Goal: Task Accomplishment & Management: Complete application form

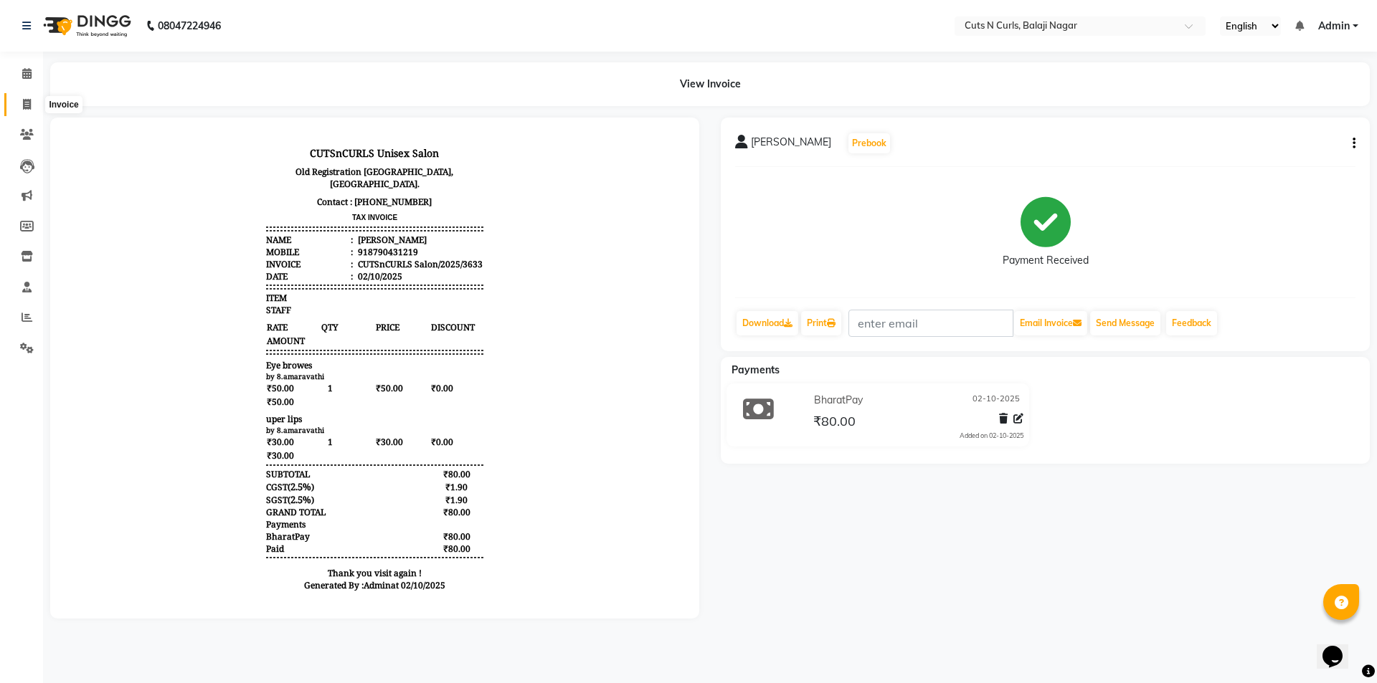
click at [23, 104] on icon at bounding box center [27, 104] width 8 height 11
select select "service"
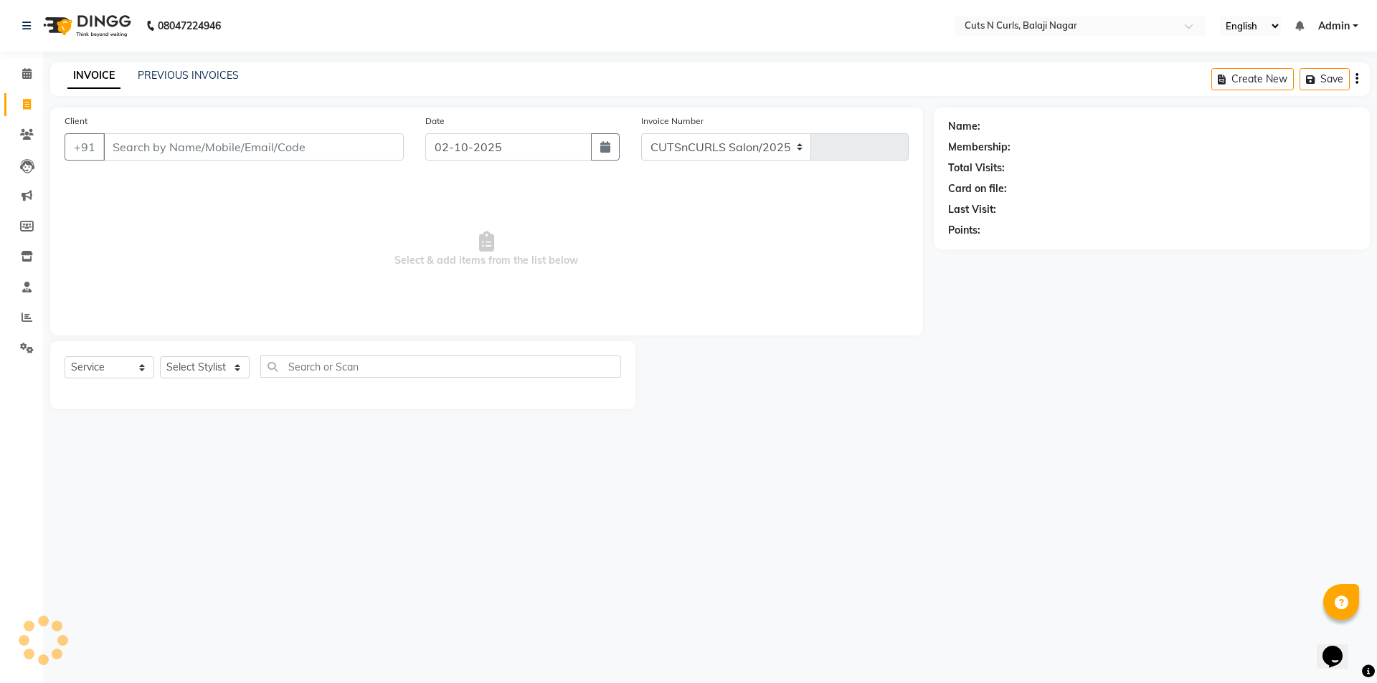
select select "5645"
type input "3634"
type input "9032448574"
click at [354, 153] on span "Add Client" at bounding box center [366, 147] width 57 height 14
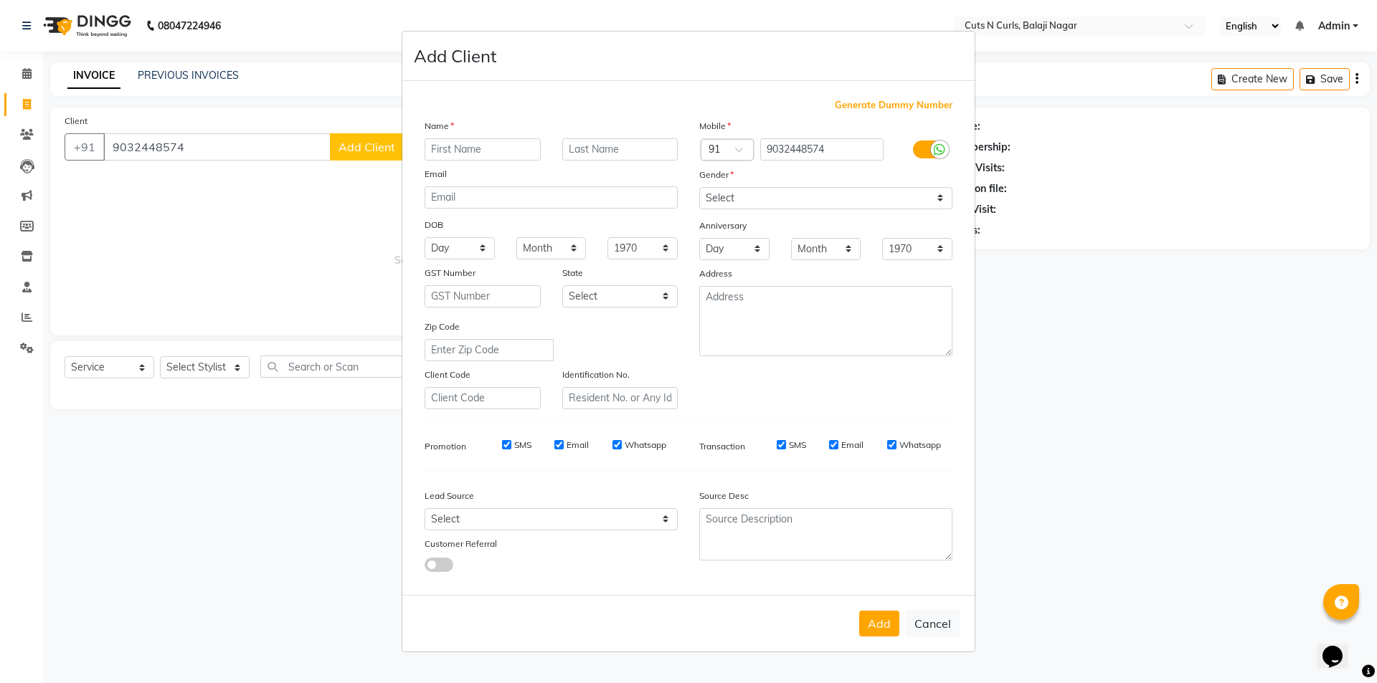
click at [513, 155] on input "text" at bounding box center [483, 149] width 116 height 22
type input "usha"
click at [765, 203] on select "Select [DEMOGRAPHIC_DATA] [DEMOGRAPHIC_DATA] Other Prefer Not To Say" at bounding box center [825, 198] width 253 height 22
select select "[DEMOGRAPHIC_DATA]"
click at [699, 187] on select "Select [DEMOGRAPHIC_DATA] [DEMOGRAPHIC_DATA] Other Prefer Not To Say" at bounding box center [825, 198] width 253 height 22
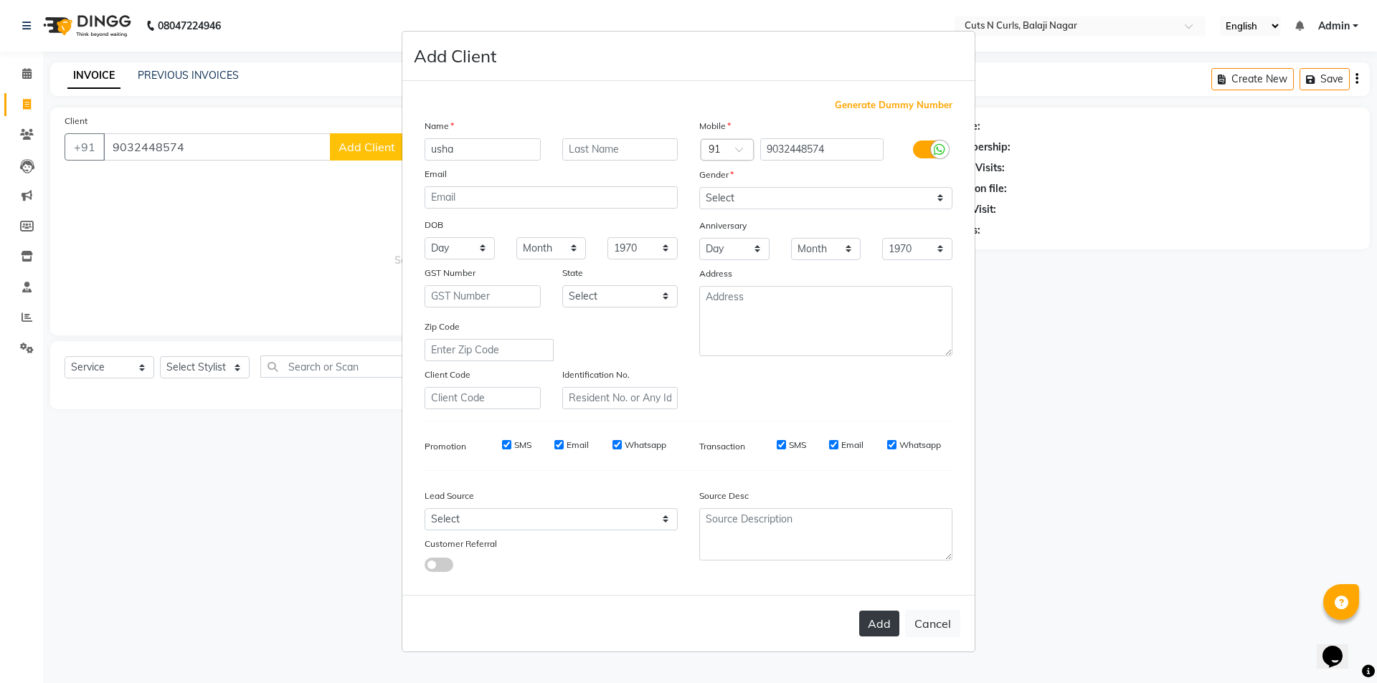
click at [882, 624] on button "Add" at bounding box center [879, 624] width 40 height 26
select select
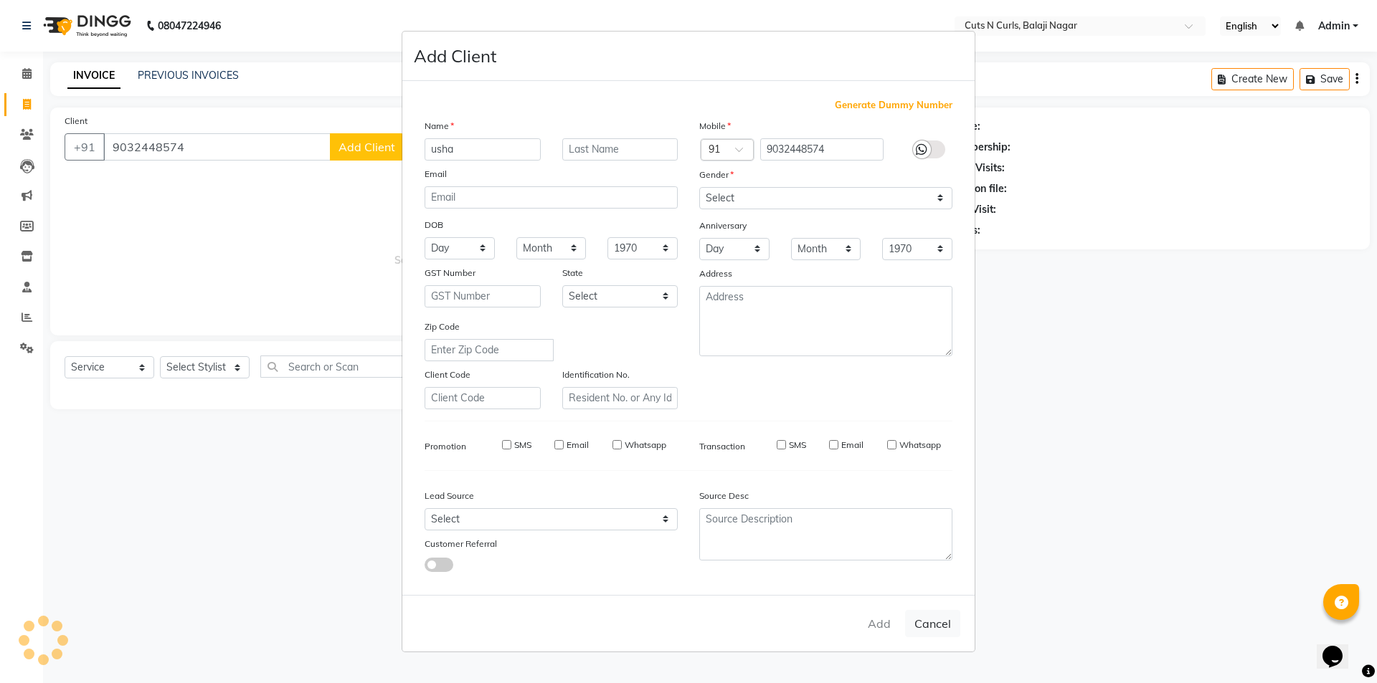
select select
checkbox input "false"
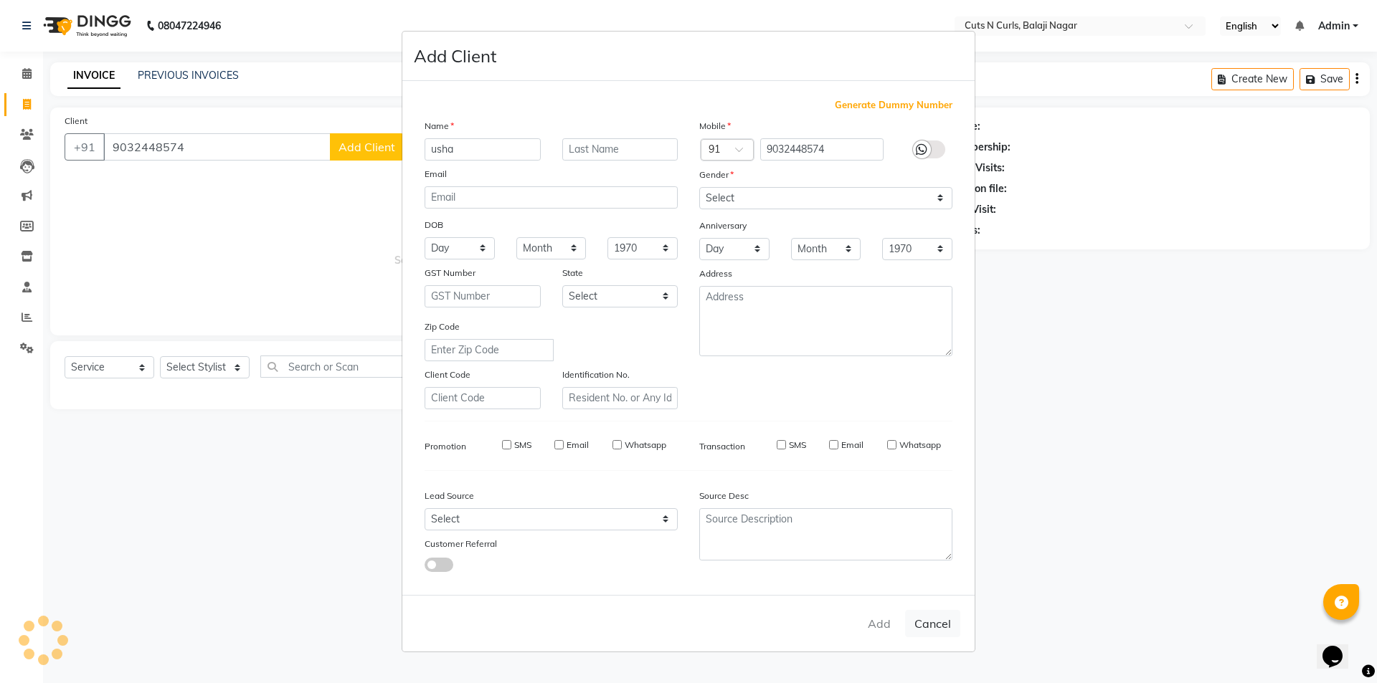
checkbox input "false"
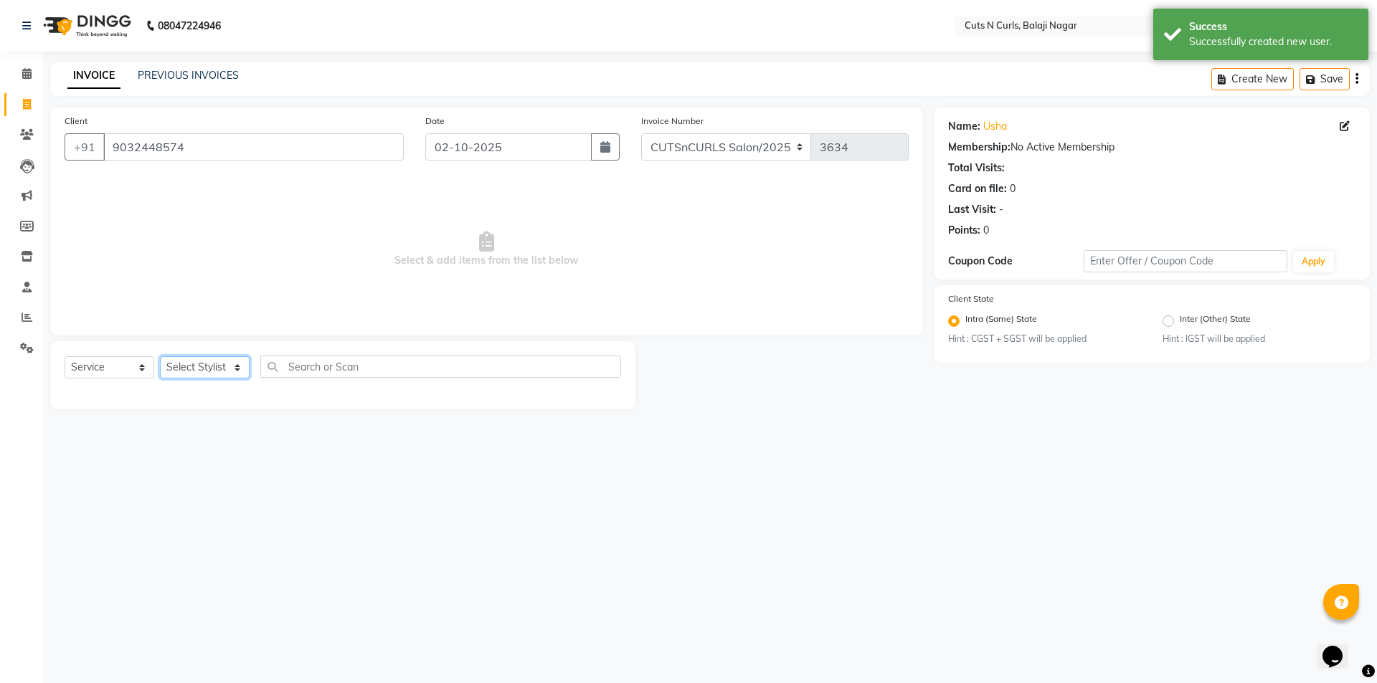
click at [211, 362] on select "Select Stylist 1.[PERSON_NAME] 3.[PERSON_NAME] 4.Sameer 5.[PERSON_NAME] 6.[PERS…" at bounding box center [205, 367] width 90 height 22
select select "82404"
click at [160, 356] on select "Select Stylist 1.[PERSON_NAME] 3.[PERSON_NAME] 4.Sameer 5.[PERSON_NAME] 6.[PERS…" at bounding box center [205, 367] width 90 height 22
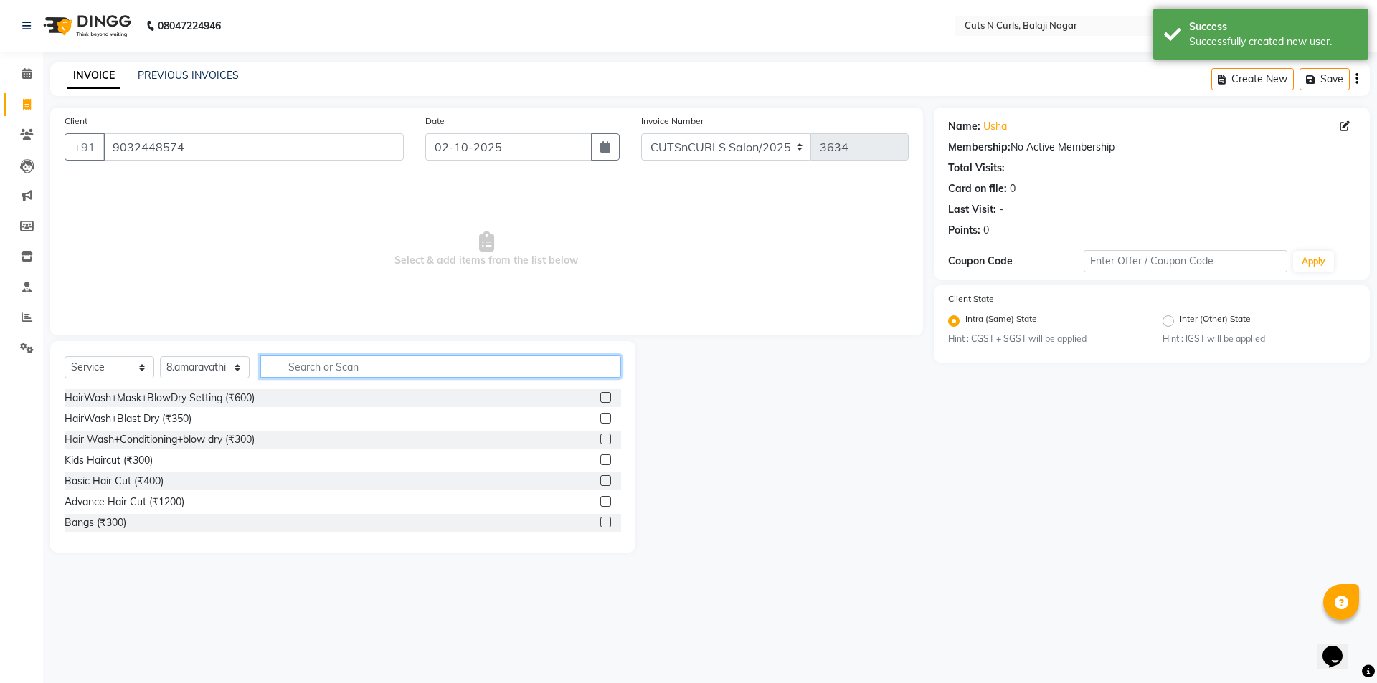
click at [369, 362] on input "text" at bounding box center [440, 367] width 361 height 22
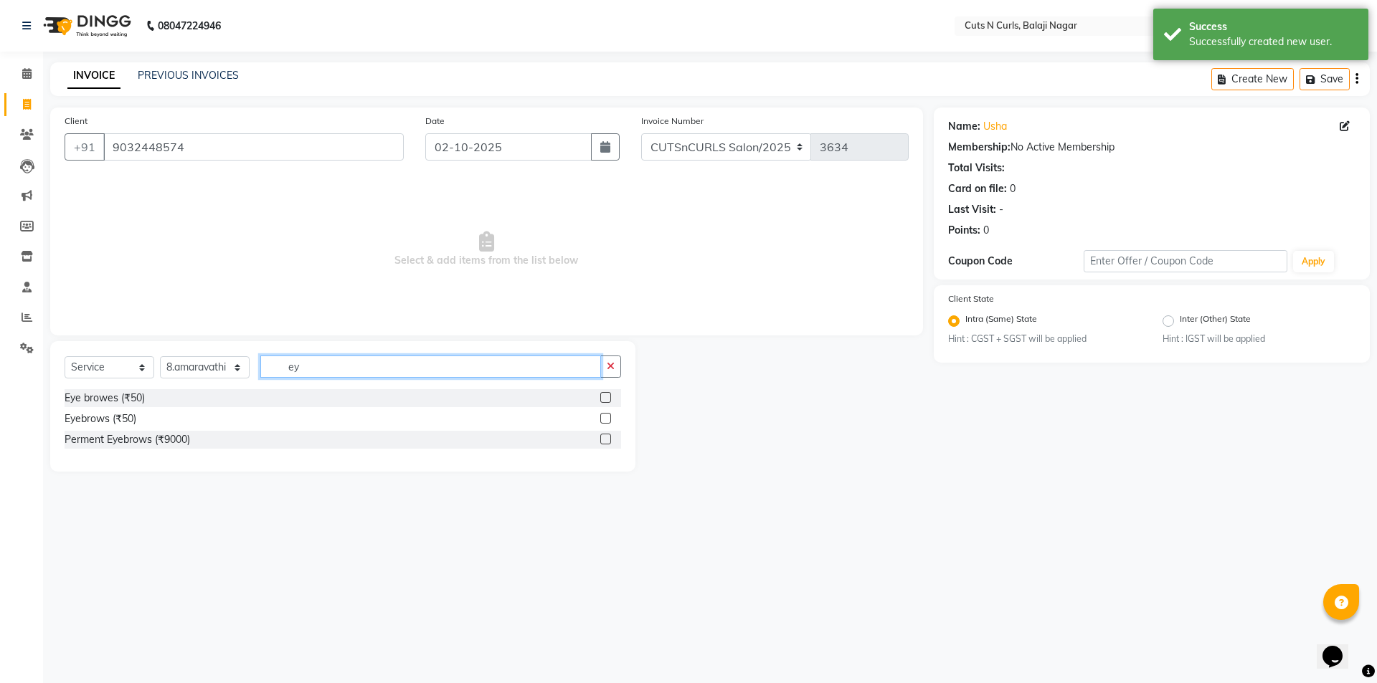
type input "ey"
click at [603, 396] on label at bounding box center [605, 397] width 11 height 11
click at [603, 396] on input "checkbox" at bounding box center [604, 398] width 9 height 9
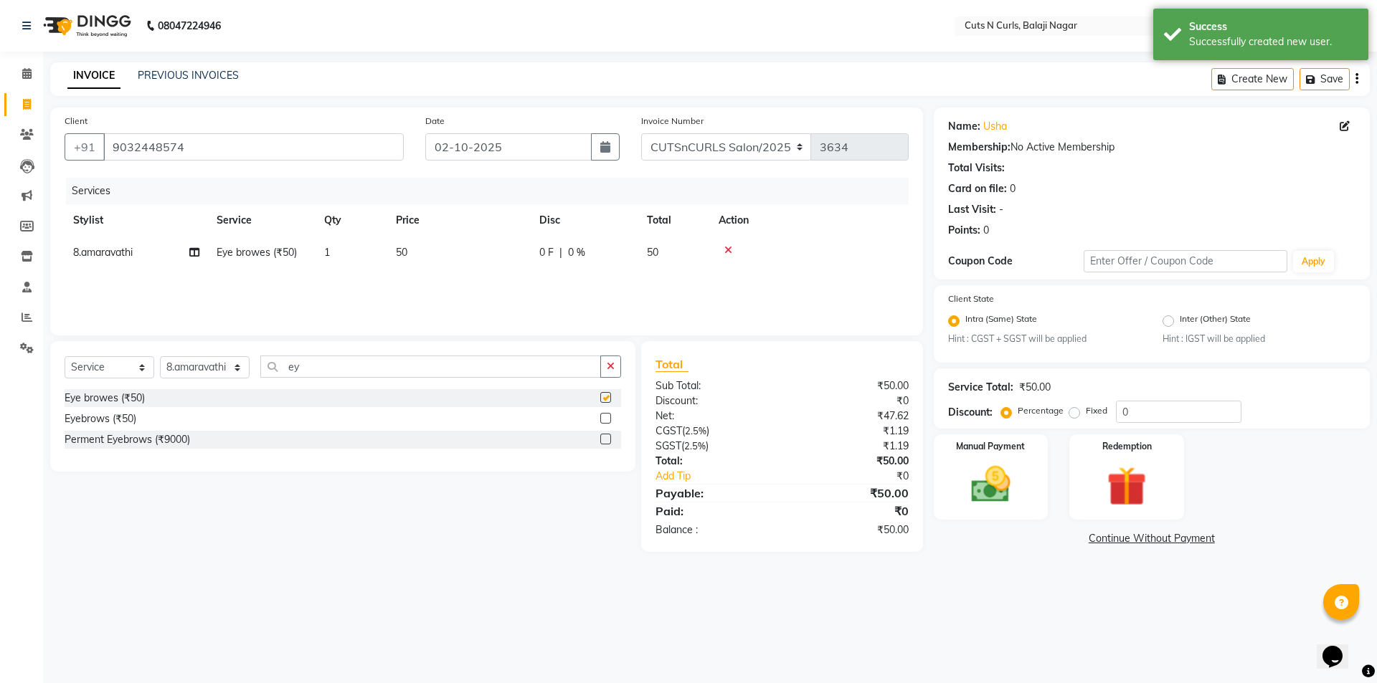
checkbox input "false"
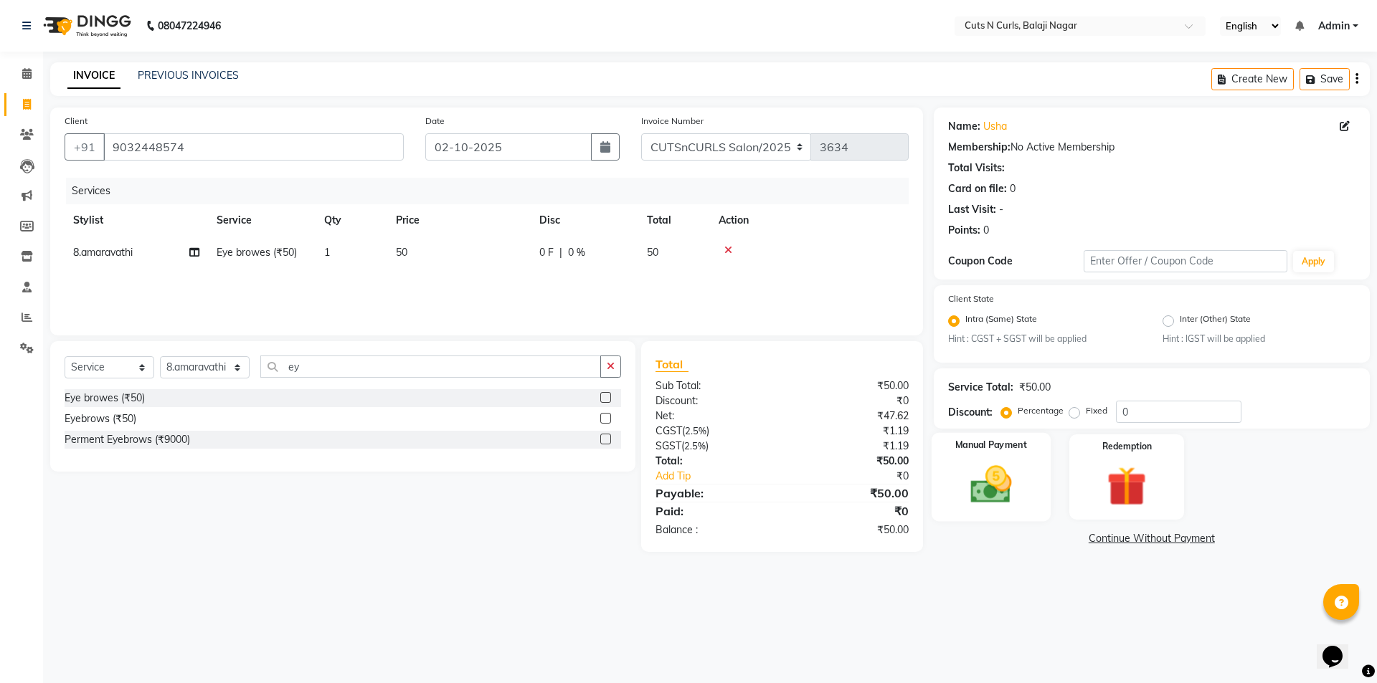
click at [1008, 478] on img at bounding box center [990, 485] width 67 height 47
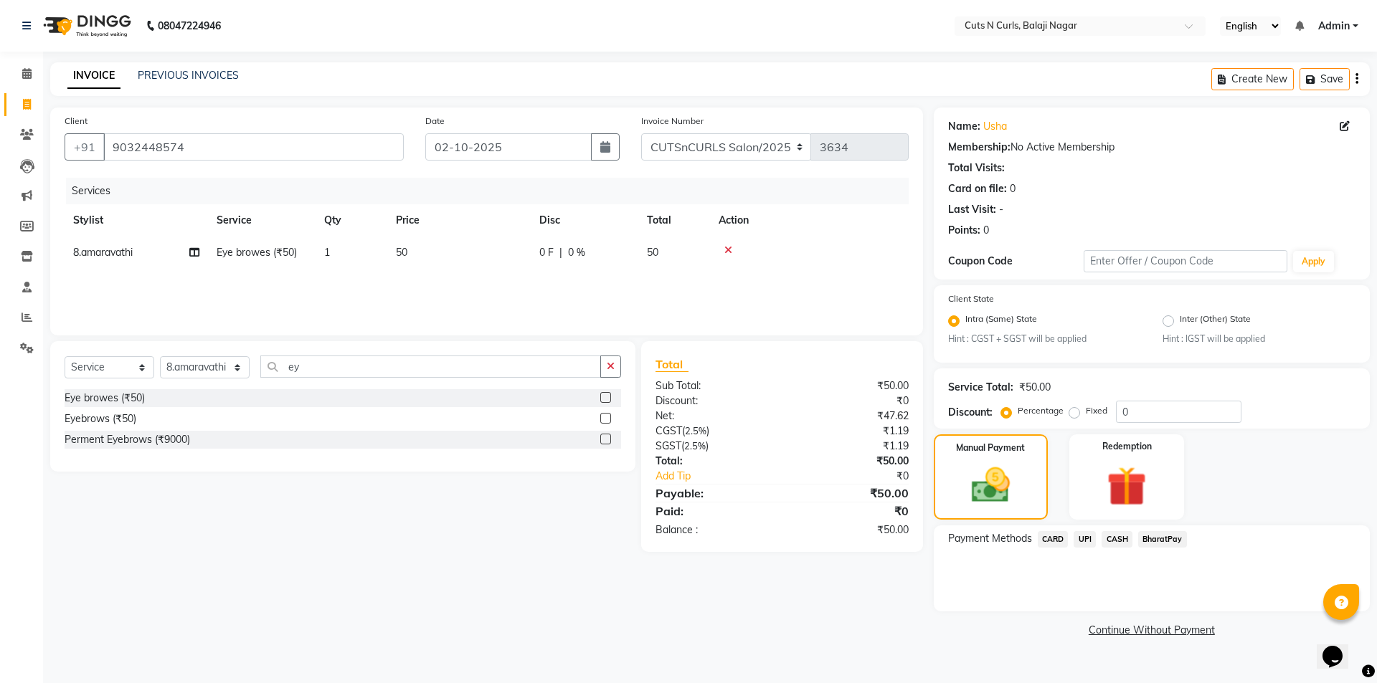
click at [1174, 537] on span "BharatPay" at bounding box center [1162, 539] width 49 height 16
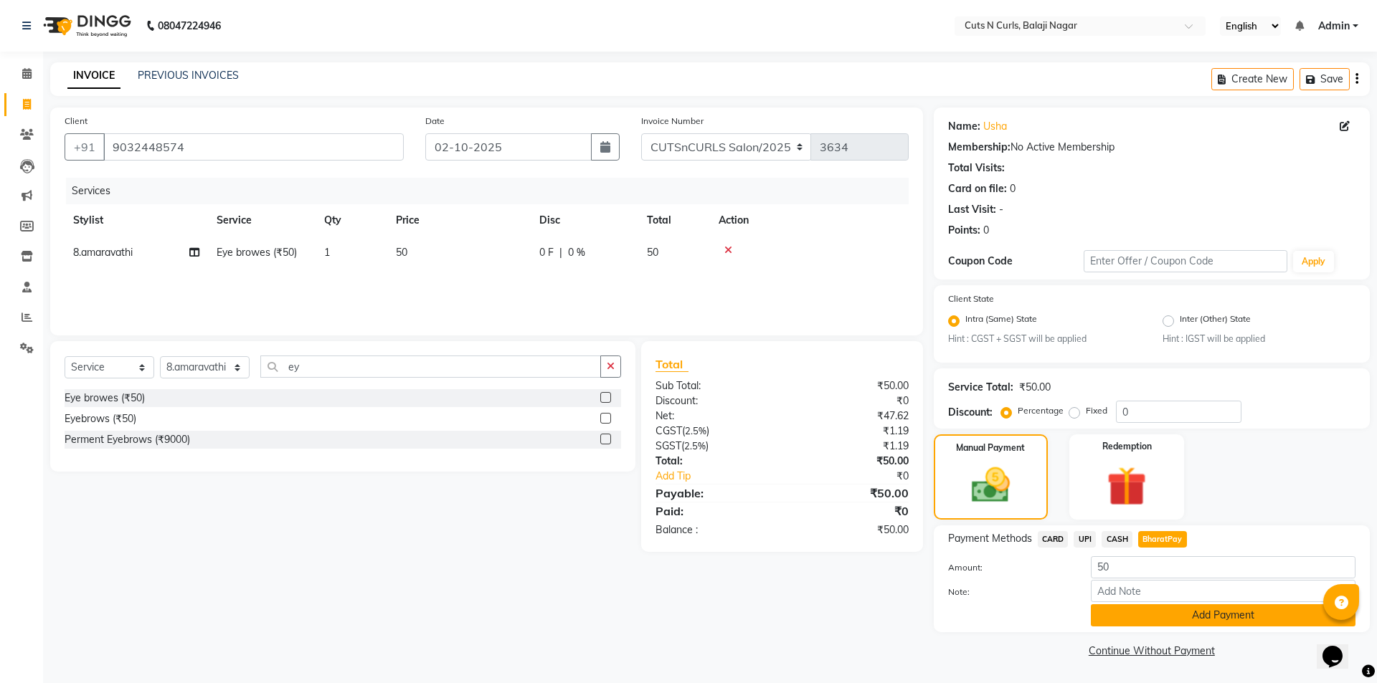
click at [1178, 615] on button "Add Payment" at bounding box center [1223, 616] width 265 height 22
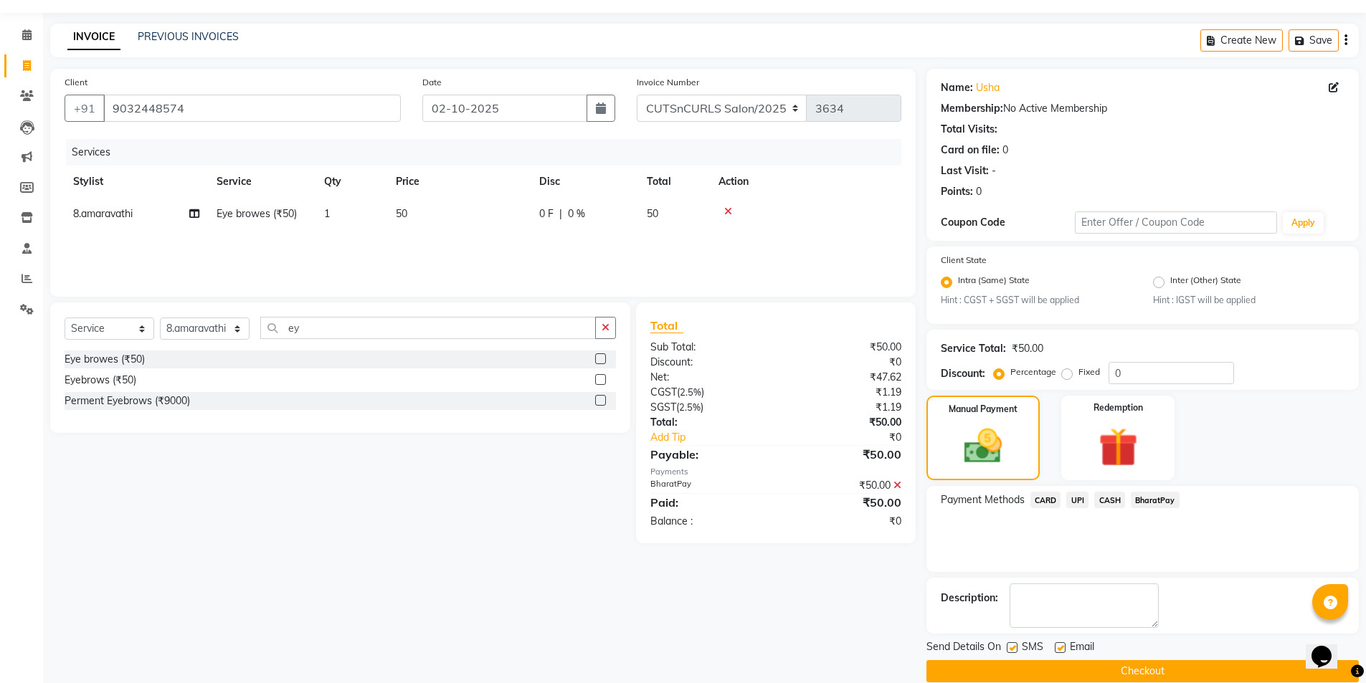
scroll to position [60, 0]
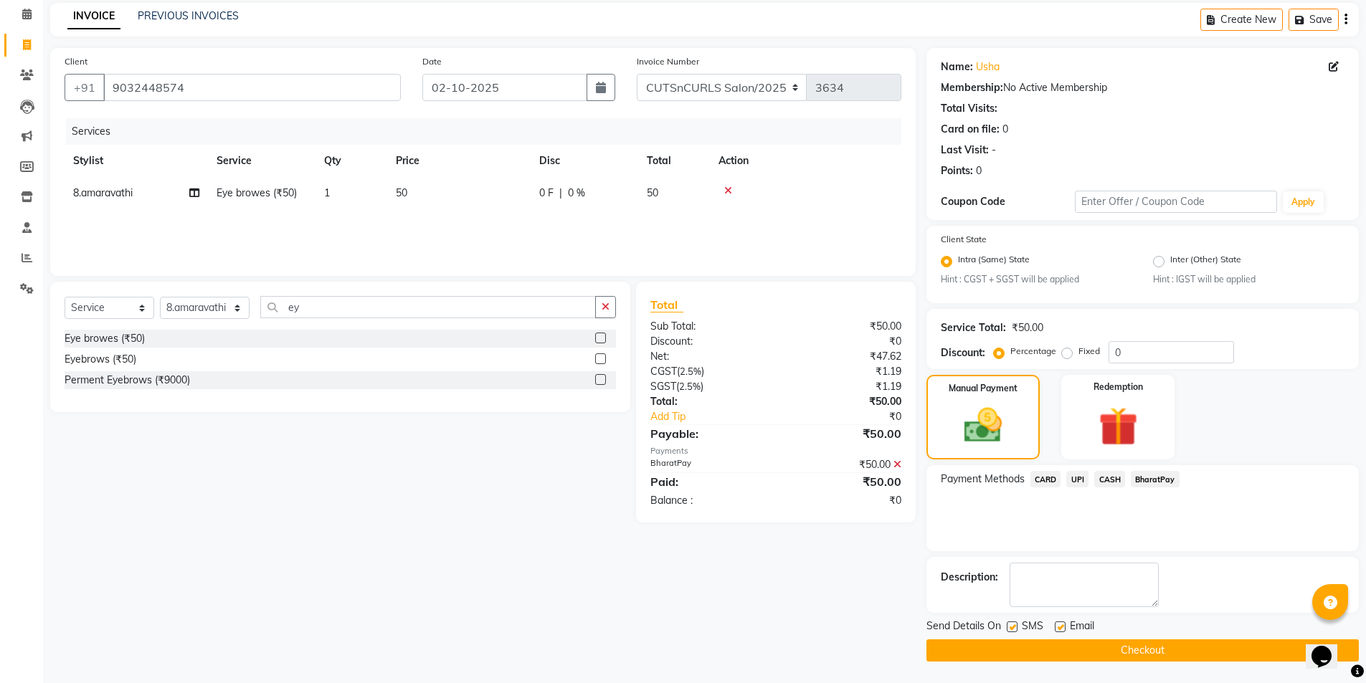
click at [1062, 628] on label at bounding box center [1060, 627] width 11 height 11
click at [1062, 628] on input "checkbox" at bounding box center [1059, 627] width 9 height 9
checkbox input "false"
click at [1061, 648] on button "Checkout" at bounding box center [1143, 651] width 432 height 22
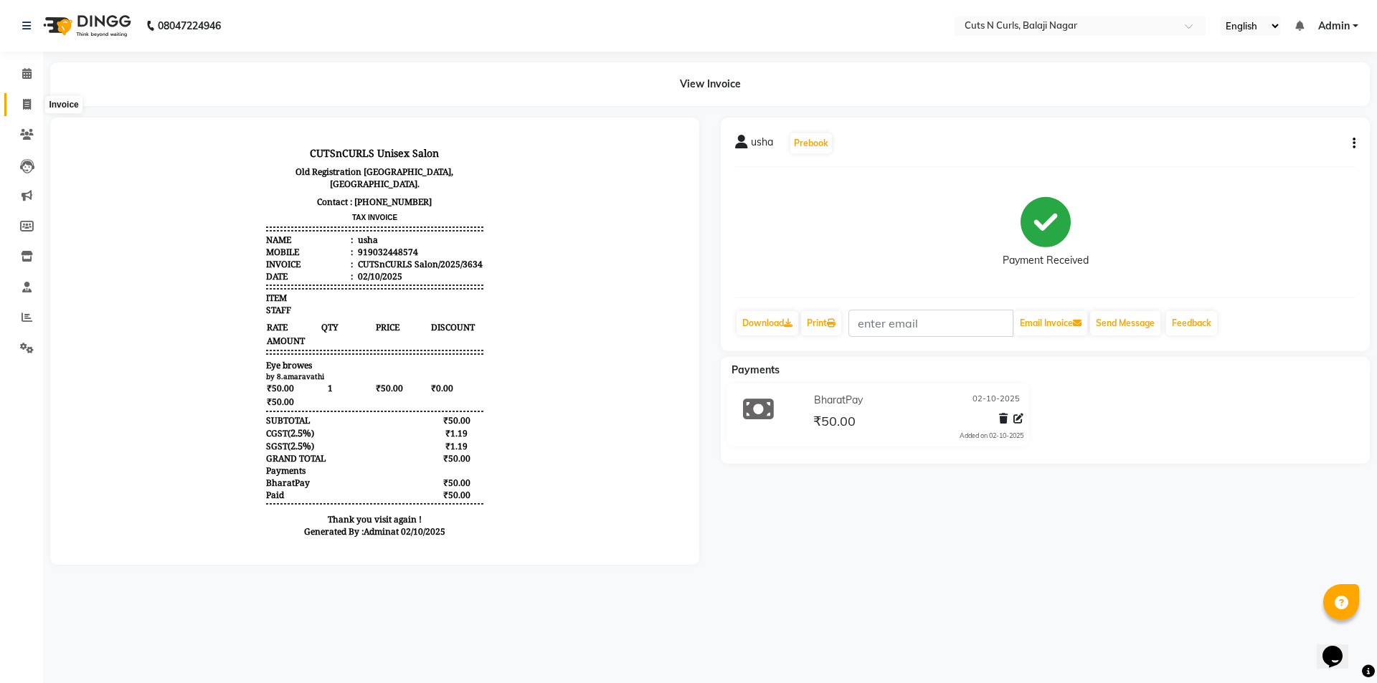
click at [28, 105] on icon at bounding box center [27, 104] width 8 height 11
select select "service"
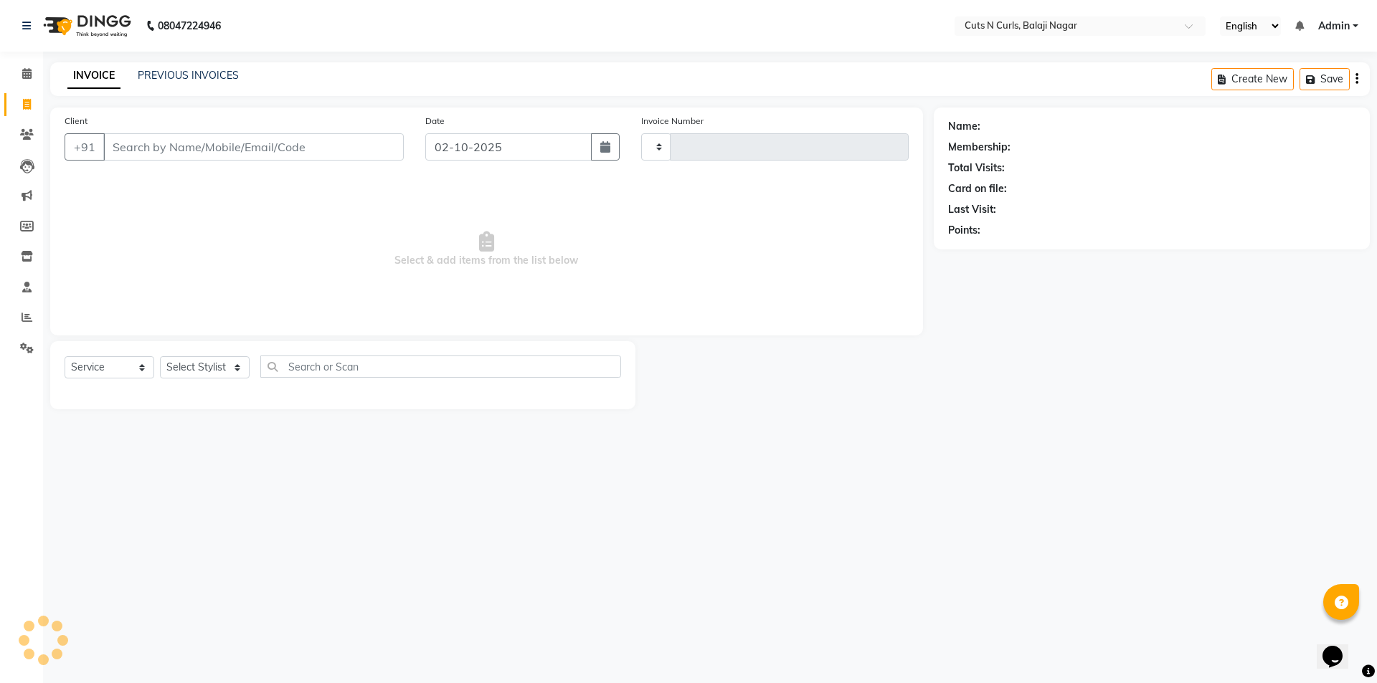
type input "3635"
select select "5645"
